Goal: Transaction & Acquisition: Download file/media

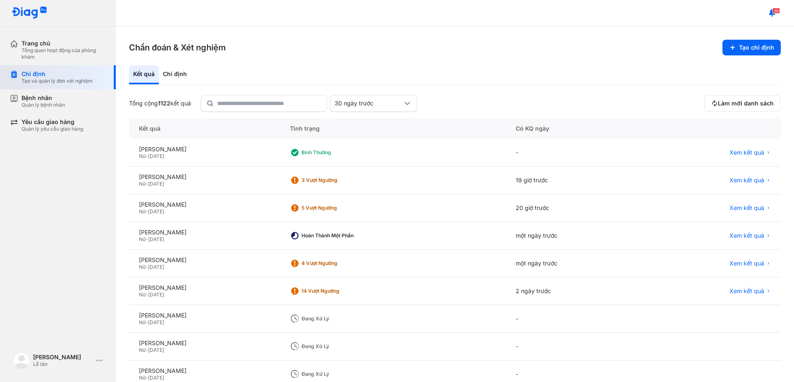
click at [38, 79] on div "Tạo và quản lý đơn xét nghiệm" at bounding box center [57, 81] width 71 height 7
click at [368, 238] on div "Hoàn thành một phần" at bounding box center [335, 235] width 66 height 7
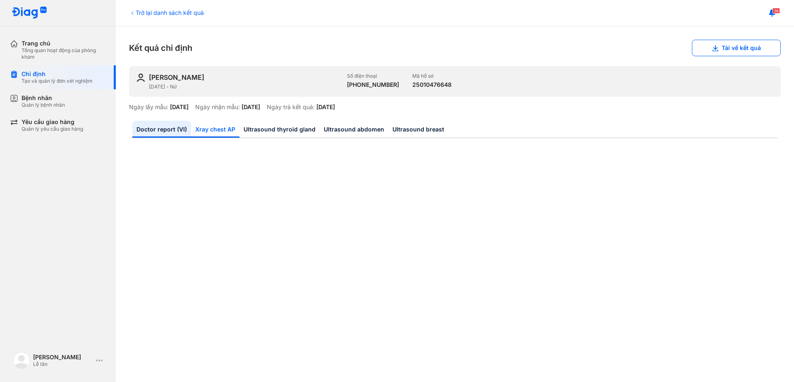
click at [216, 132] on link "Xray chest AP" at bounding box center [215, 129] width 48 height 17
click at [739, 46] on button "Tải về kết quả" at bounding box center [736, 48] width 89 height 17
click at [26, 70] on div "Chỉ định" at bounding box center [57, 73] width 71 height 7
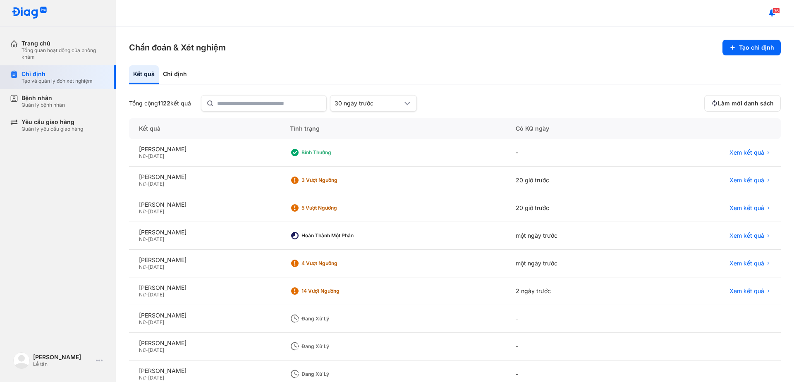
click at [32, 73] on div "Chỉ định" at bounding box center [57, 73] width 71 height 7
